Goal: Check status

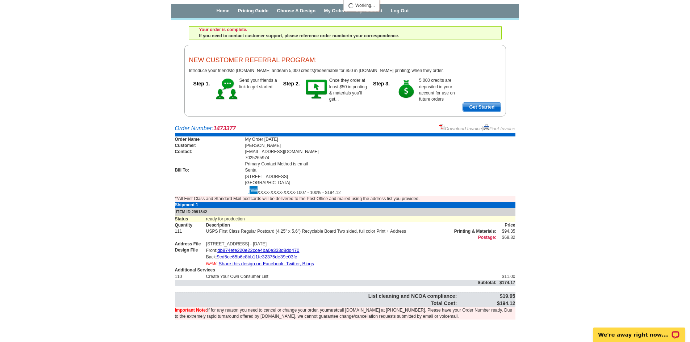
click at [108, 215] on main "Order Number: 1473377 Download Invoice | Print Invoice Order Name My Order [DAT…" at bounding box center [345, 228] width 690 height 215
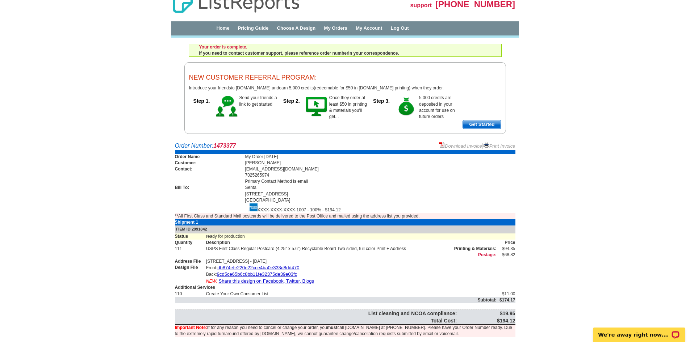
scroll to position [28, 0]
